Goal: Information Seeking & Learning: Find specific page/section

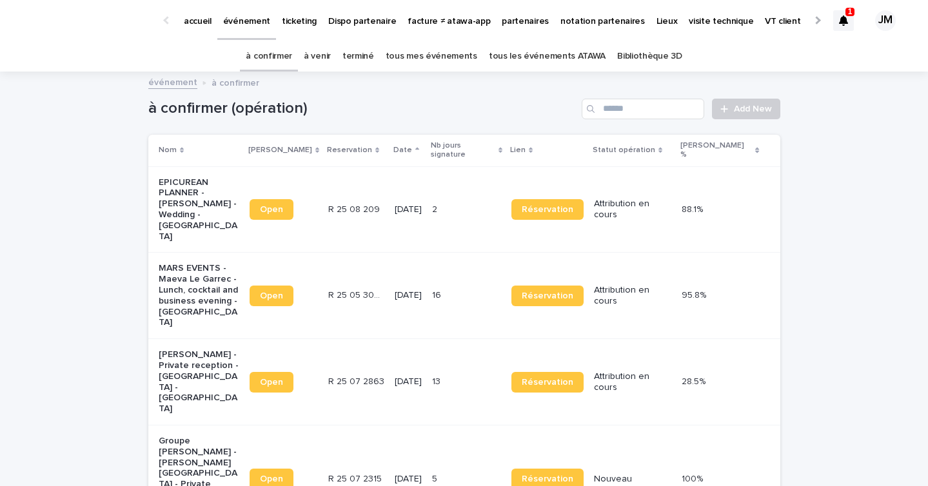
click at [846, 17] on icon at bounding box center [843, 20] width 9 height 10
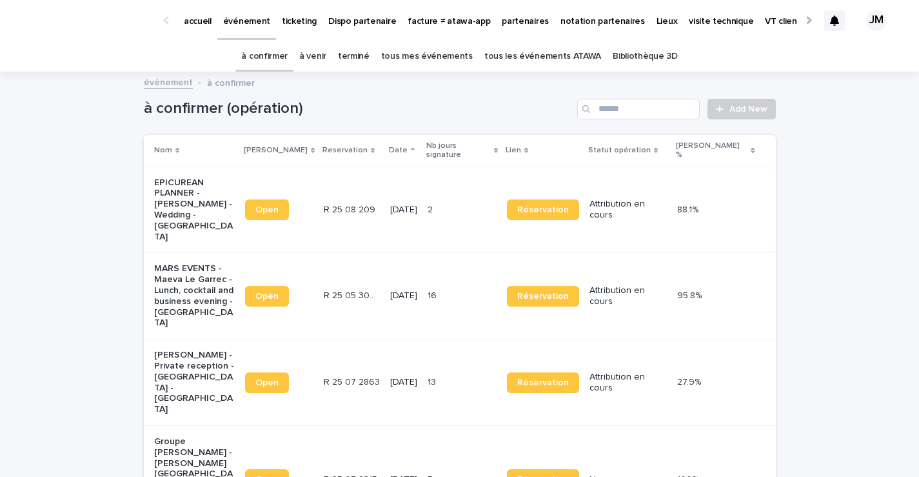
click at [517, 31] on link "partenaires" at bounding box center [525, 20] width 59 height 40
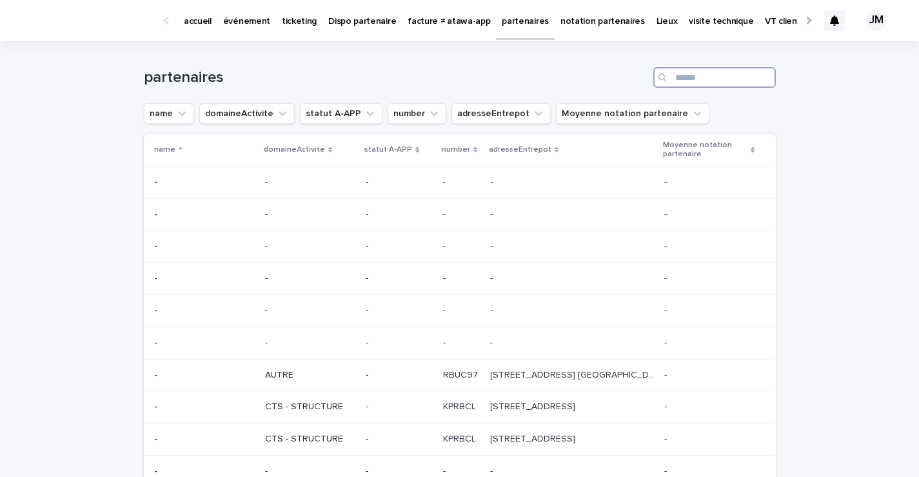
click at [686, 76] on input "Search" at bounding box center [714, 77] width 123 height 21
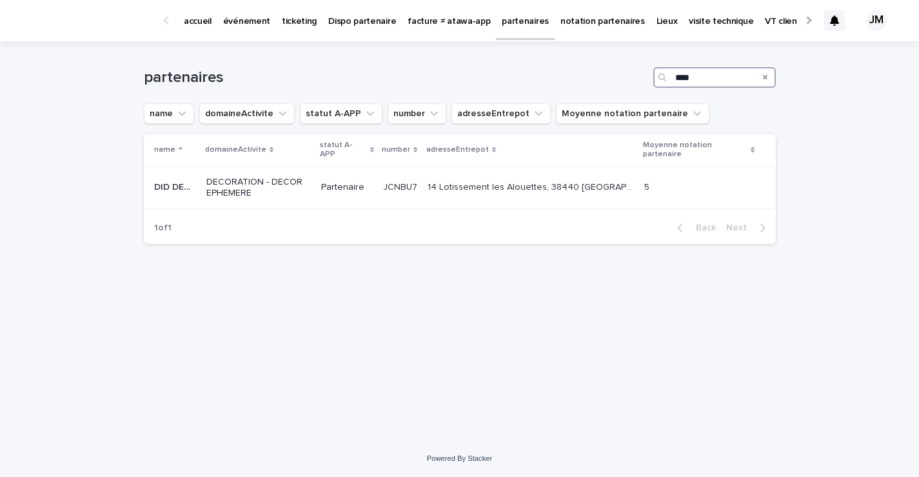
type input "***"
click at [537, 213] on div "1 of 1 Back Next" at bounding box center [460, 228] width 632 height 32
click at [526, 196] on div "14 Lotissement les Alouettes, 38440 [GEOGRAPHIC_DATA] 14 Lotissement [GEOGRAPHI…" at bounding box center [531, 187] width 206 height 21
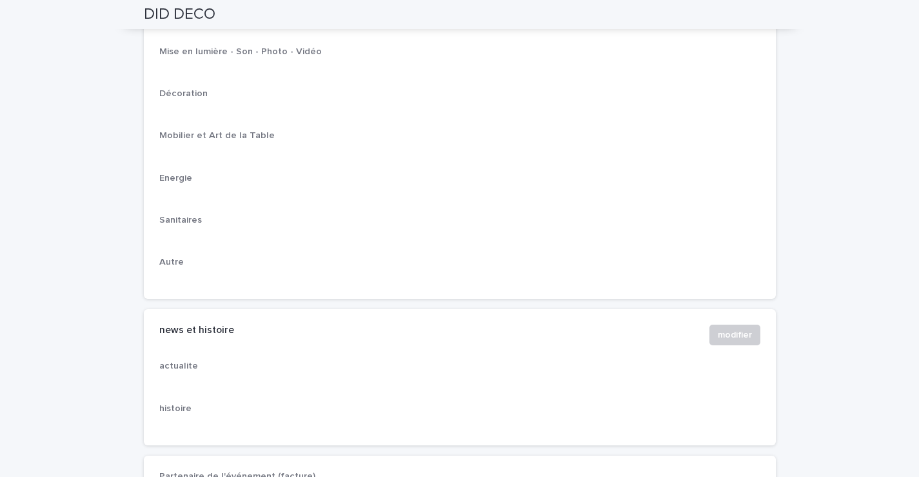
scroll to position [2251, 0]
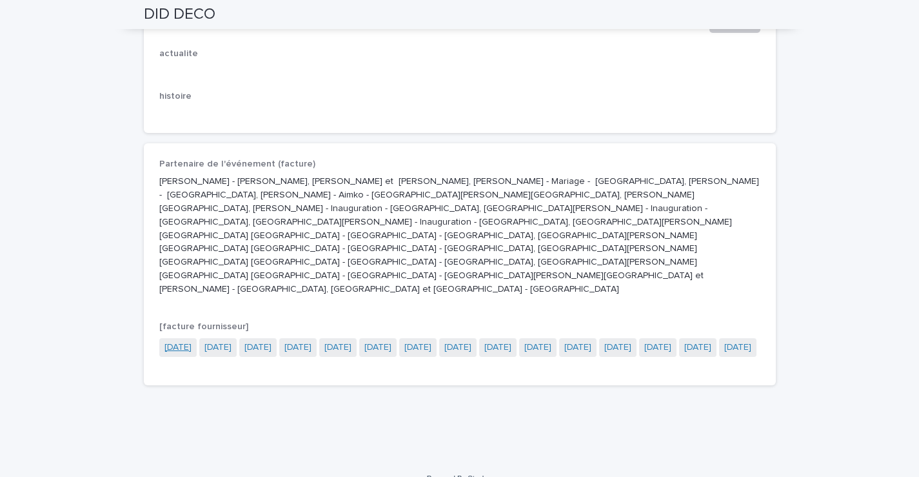
click at [192, 341] on link "[DATE]" at bounding box center [177, 348] width 27 height 14
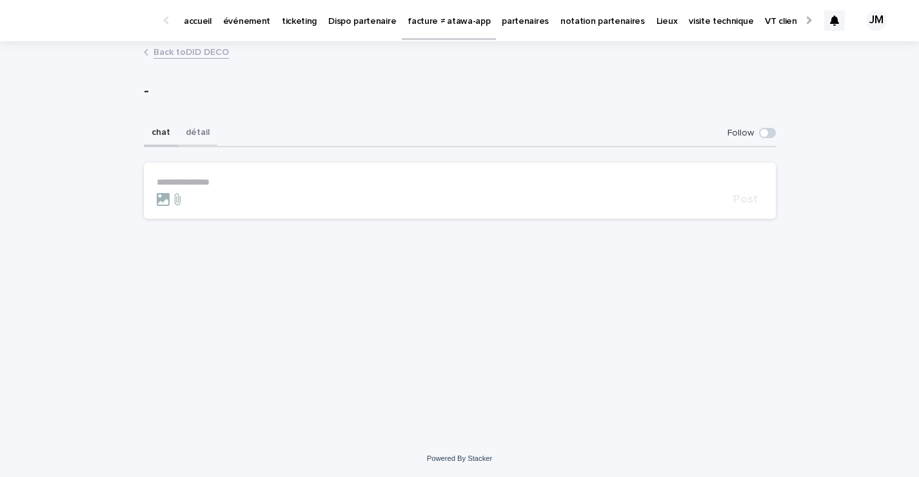
click at [194, 139] on button "détail" at bounding box center [197, 133] width 39 height 27
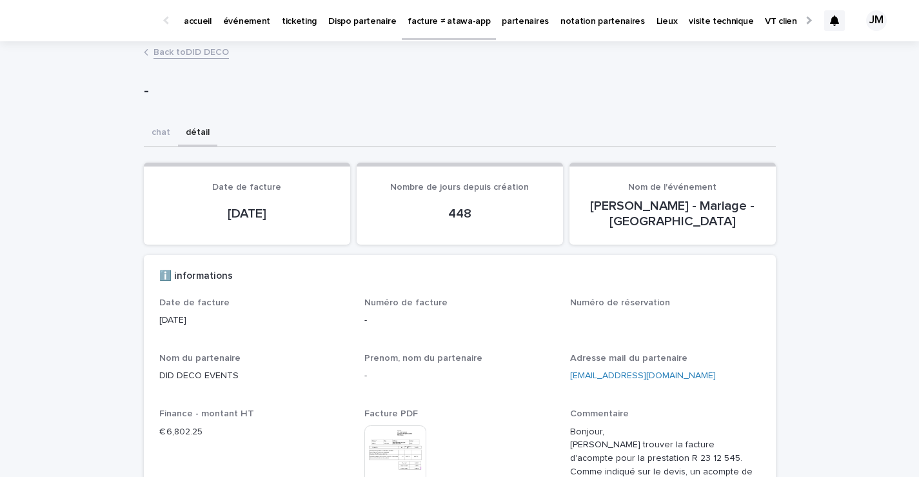
click at [379, 442] on img at bounding box center [395, 456] width 62 height 62
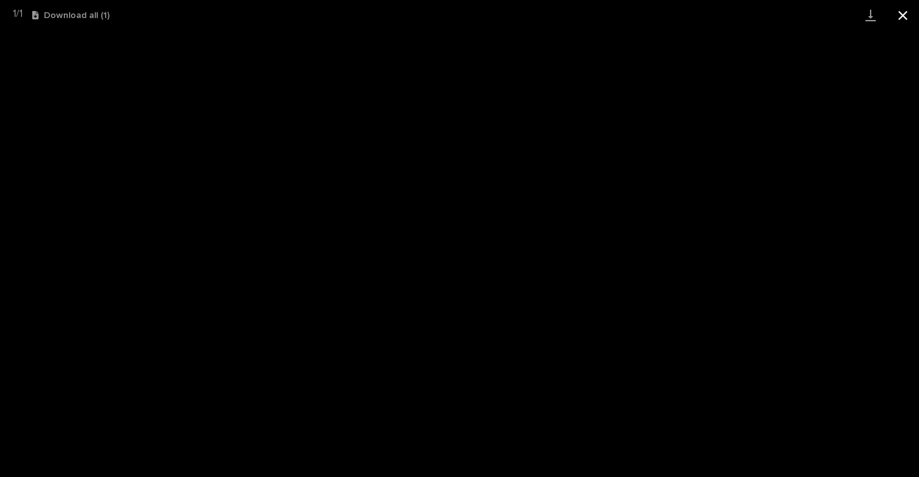
click at [905, 19] on button "Close gallery" at bounding box center [903, 15] width 32 height 30
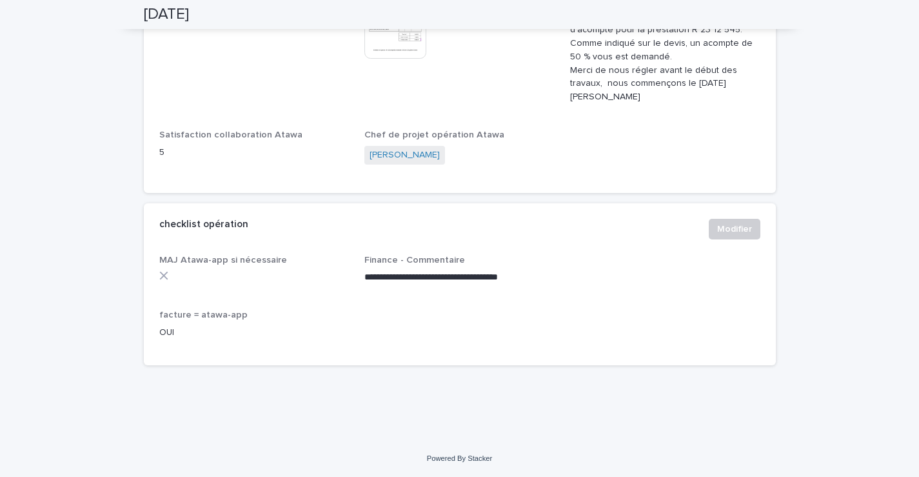
scroll to position [361, 0]
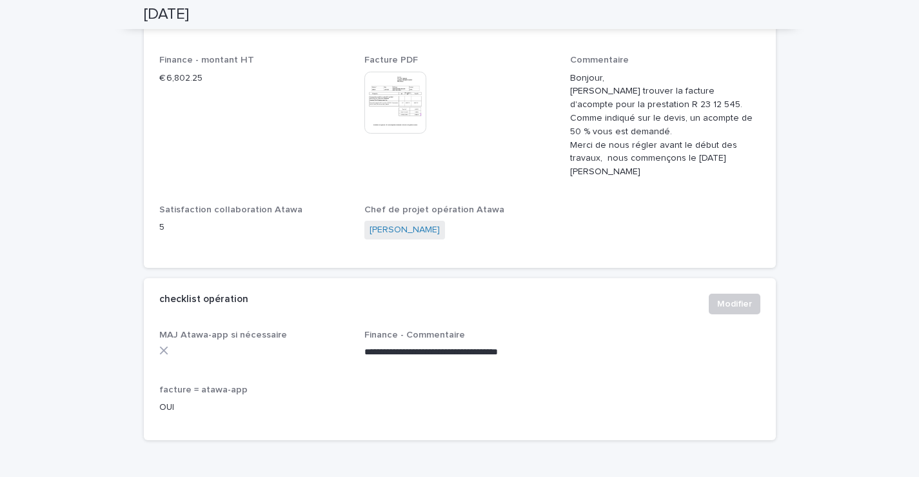
click at [384, 107] on img at bounding box center [395, 103] width 62 height 62
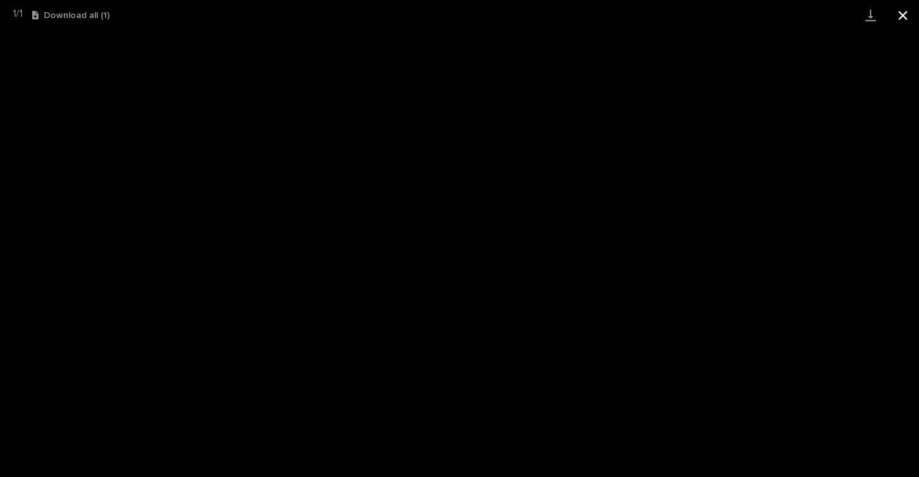
click at [895, 12] on button "Close gallery" at bounding box center [903, 15] width 32 height 30
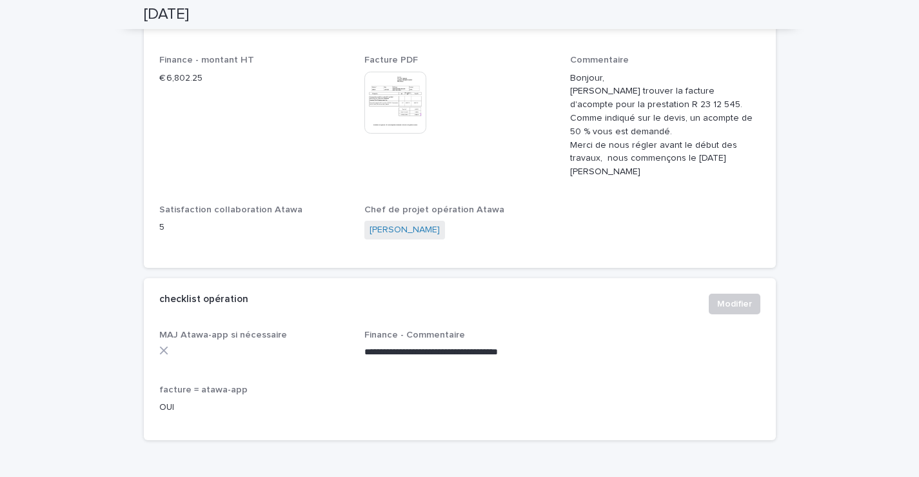
scroll to position [0, 0]
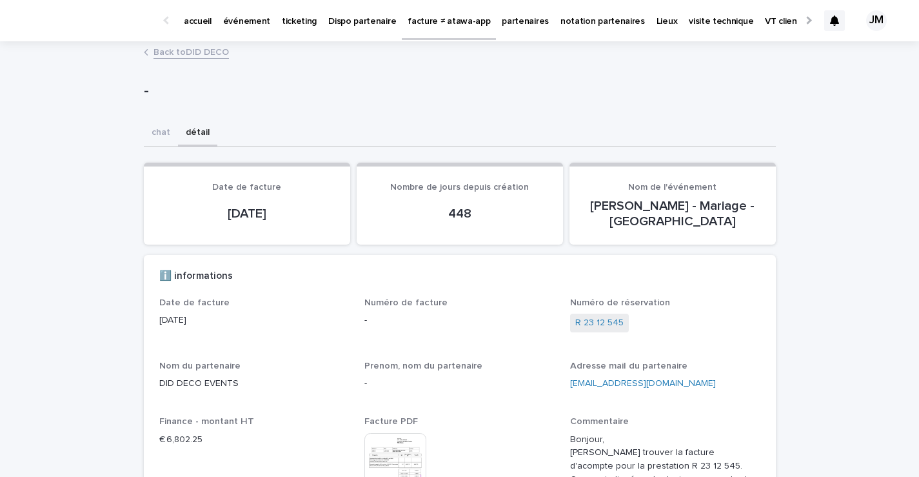
click at [233, 21] on p "événement" at bounding box center [246, 13] width 47 height 27
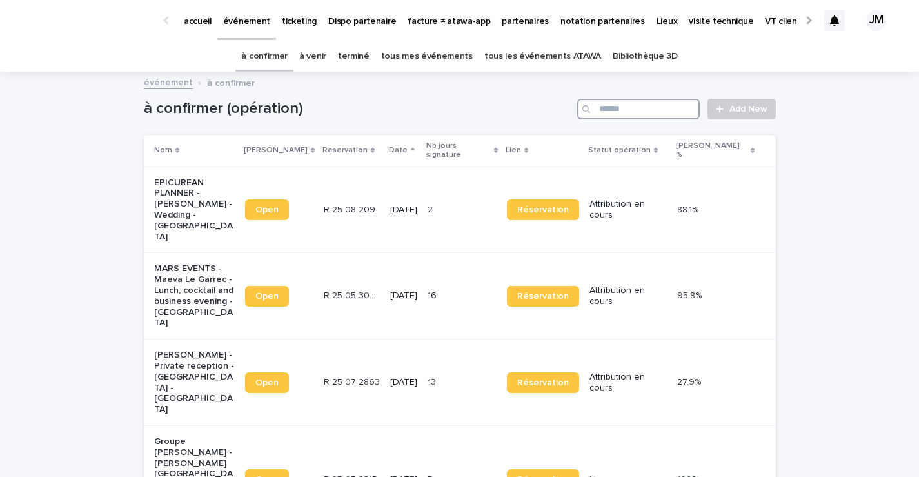
click at [599, 107] on input "Search" at bounding box center [638, 109] width 123 height 21
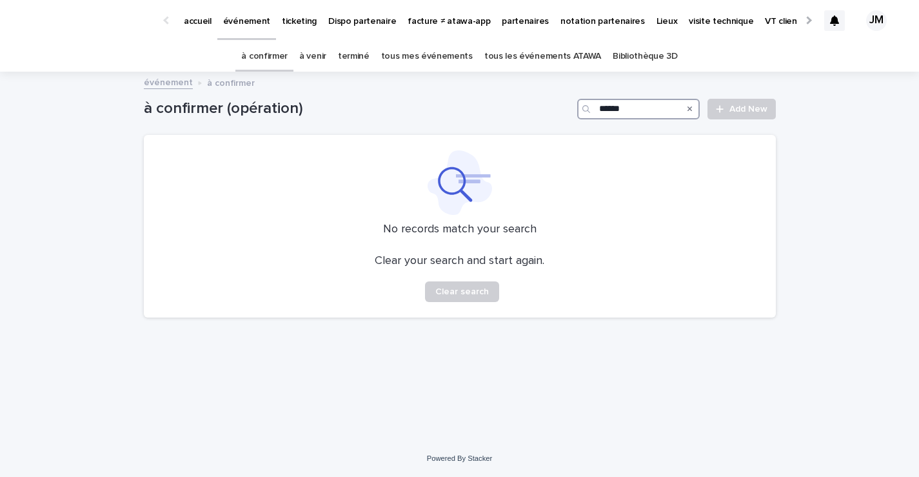
type input "******"
click at [495, 68] on link "tous les événements ATAWA" at bounding box center [542, 56] width 117 height 30
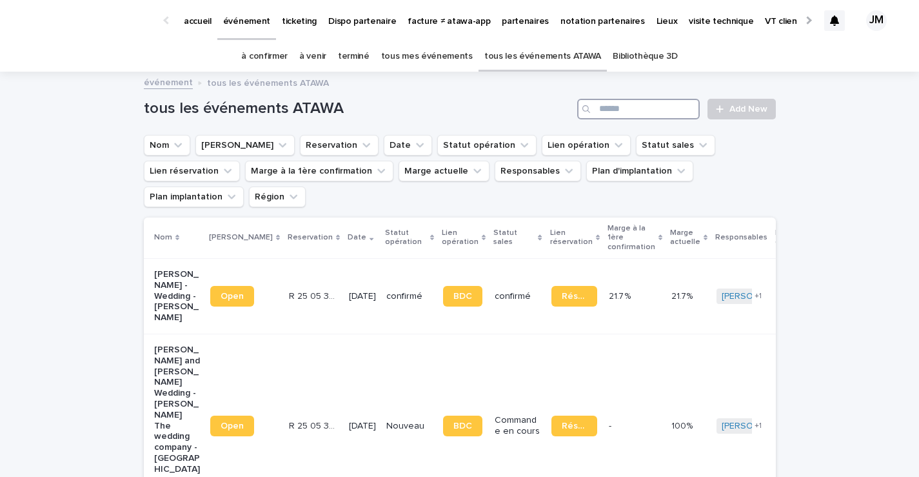
click at [647, 117] on input "Search" at bounding box center [638, 109] width 123 height 21
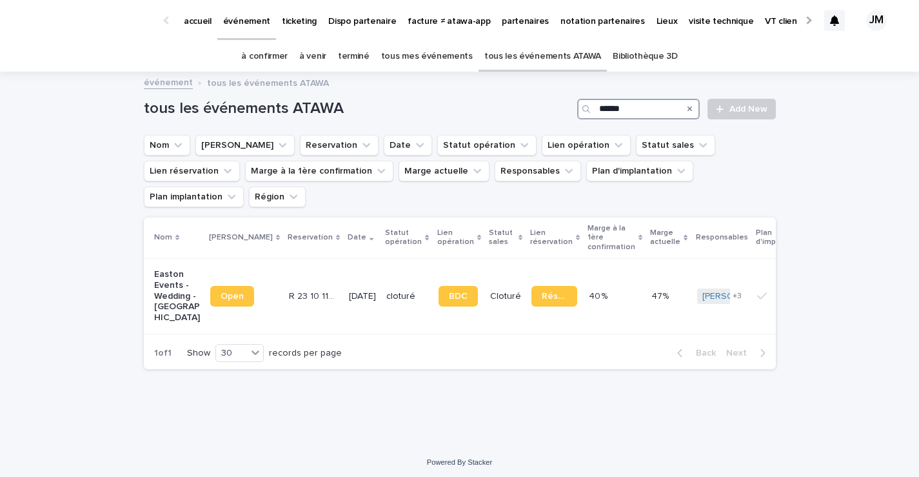
type input "******"
click at [646, 299] on td "47% 47%" at bounding box center [668, 295] width 45 height 75
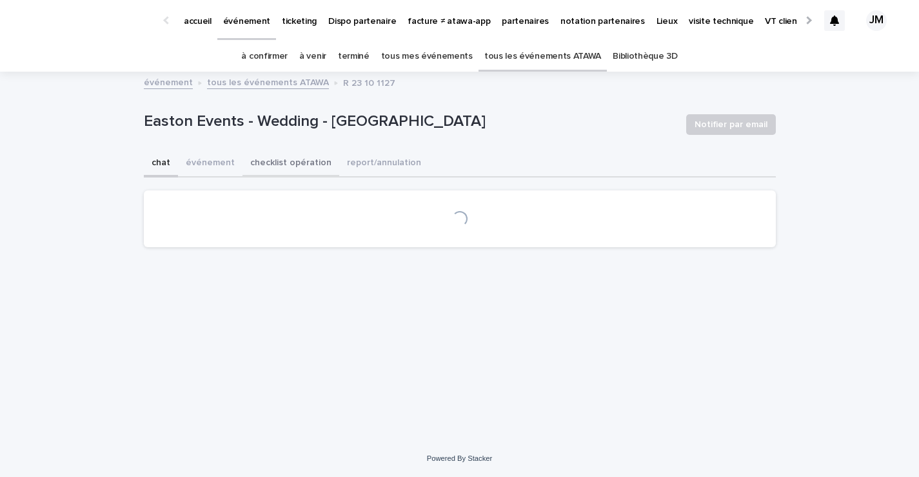
click at [300, 167] on button "checklist opération" at bounding box center [291, 163] width 97 height 27
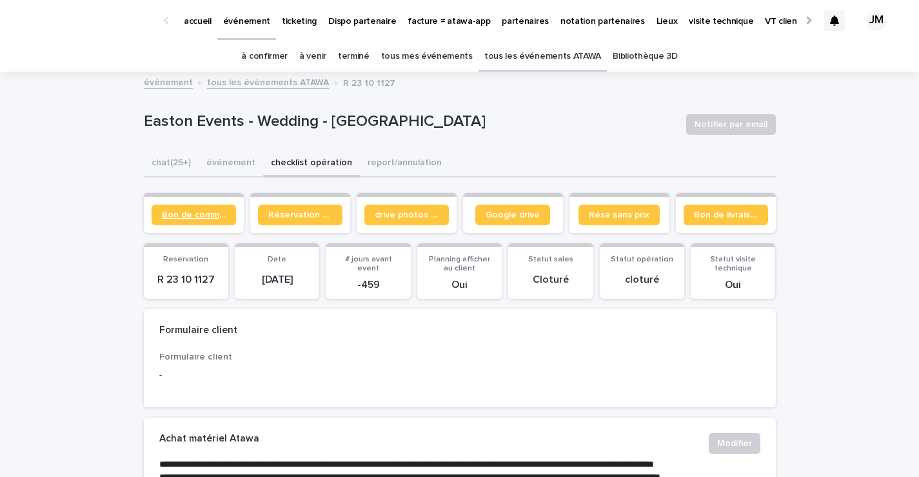
click at [227, 213] on link "Bon de commande" at bounding box center [194, 214] width 84 height 21
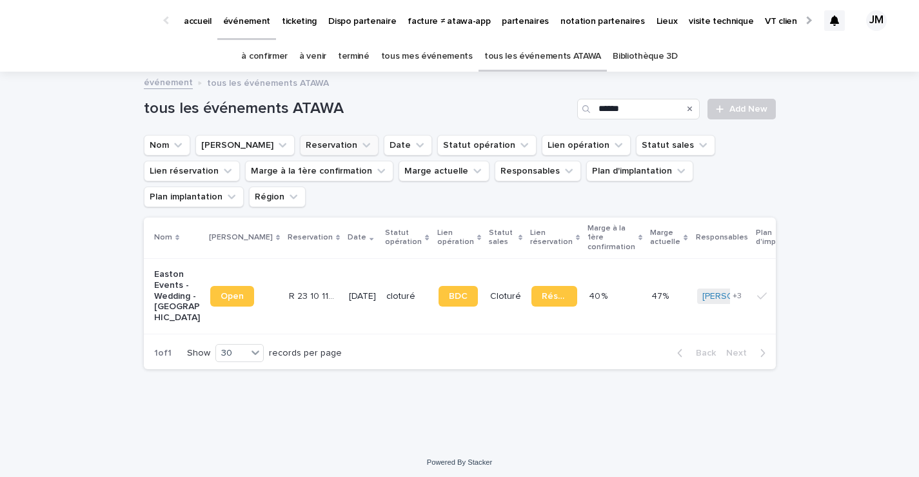
scroll to position [1, 0]
click at [632, 108] on input "******" at bounding box center [638, 108] width 123 height 21
type input "*"
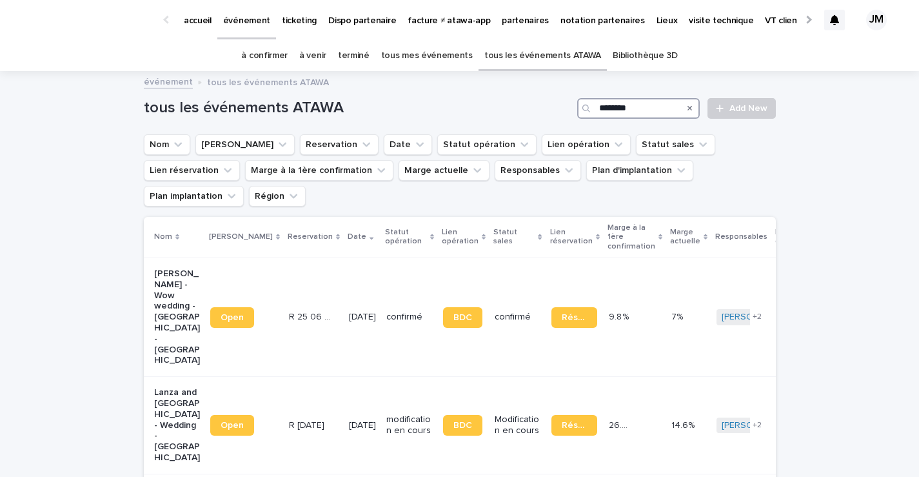
type input "********"
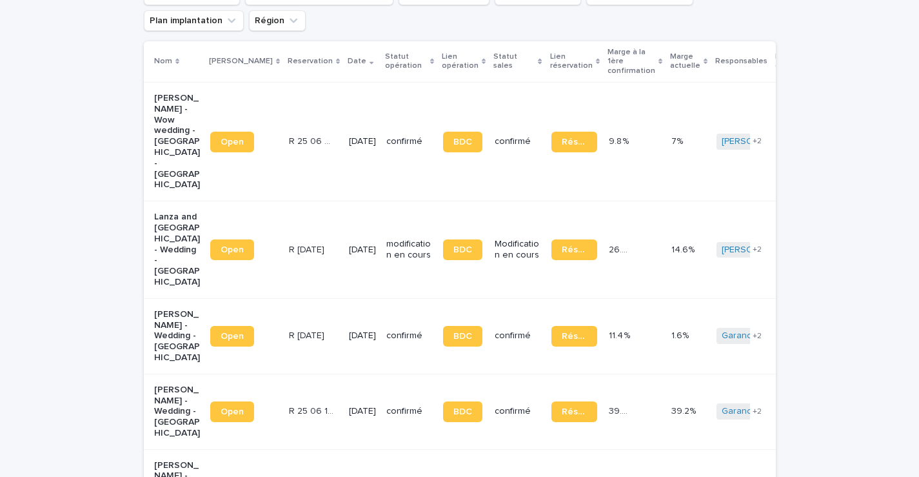
scroll to position [175, 0]
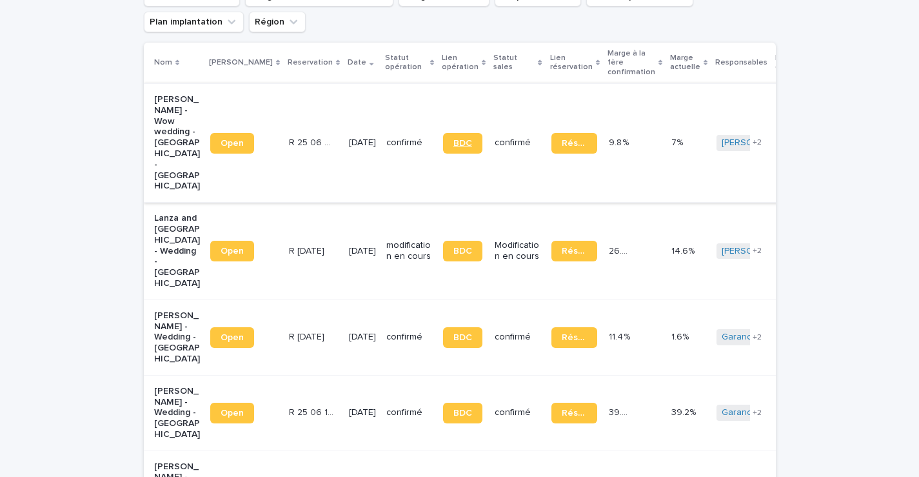
click at [455, 139] on span "BDC" at bounding box center [462, 143] width 19 height 9
click at [504, 245] on td "Modification en cours" at bounding box center [518, 251] width 56 height 97
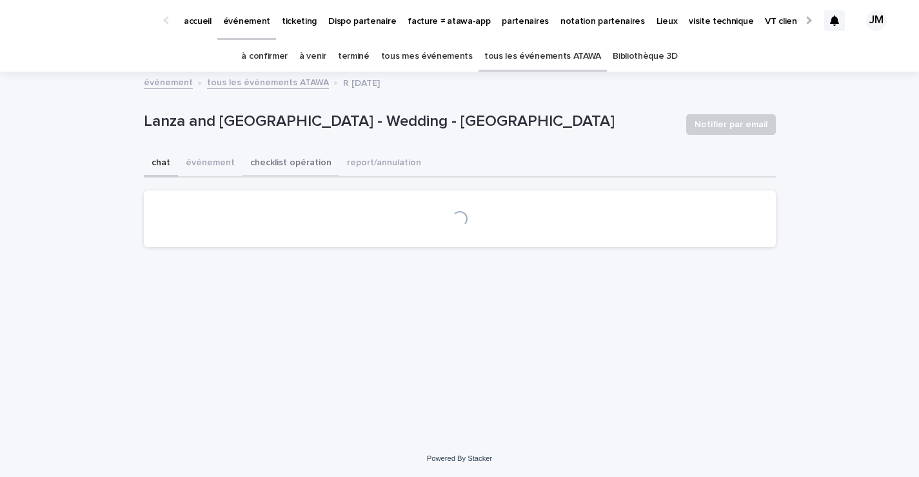
click at [283, 170] on button "checklist opération" at bounding box center [291, 163] width 97 height 27
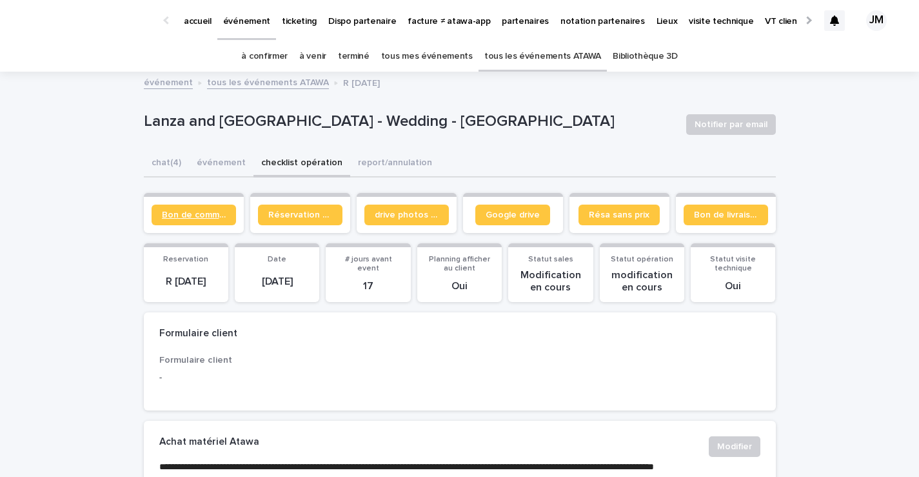
click at [190, 222] on link "Bon de commande" at bounding box center [194, 214] width 84 height 21
click at [573, 55] on link "tous les événements ATAWA" at bounding box center [542, 56] width 117 height 30
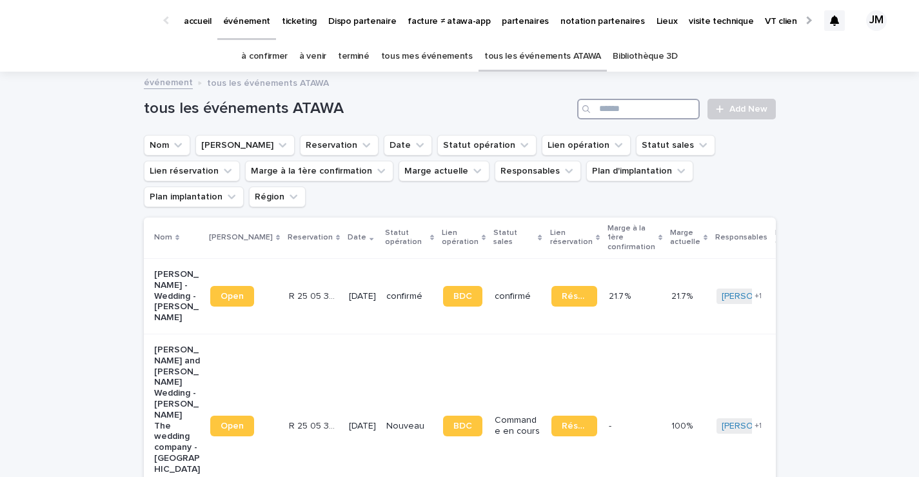
click at [626, 113] on input "Search" at bounding box center [638, 109] width 123 height 21
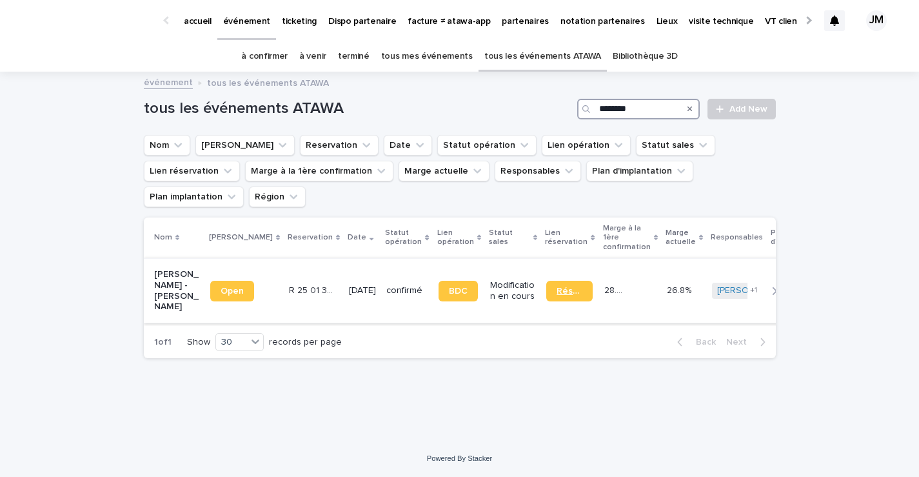
type input "********"
click at [557, 286] on span "Réservation" at bounding box center [569, 290] width 25 height 9
